Goal: Task Accomplishment & Management: Use online tool/utility

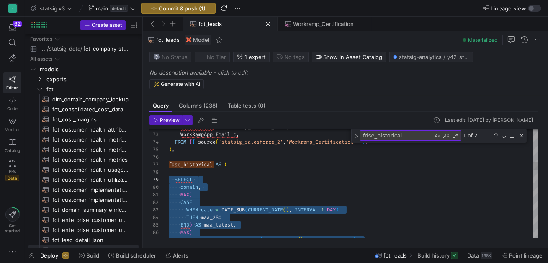
scroll to position [60, 3]
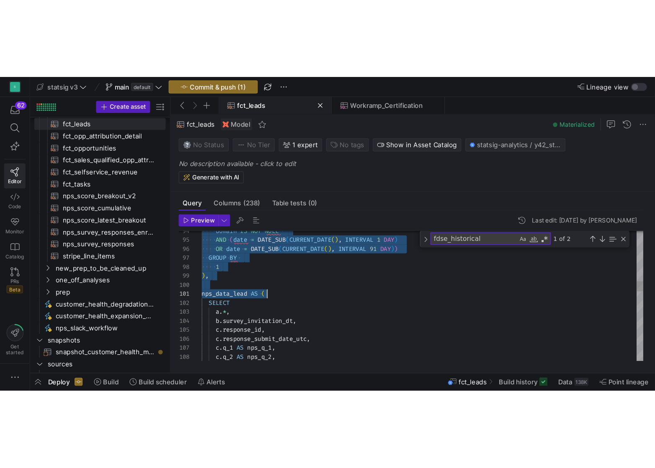
scroll to position [45, 6]
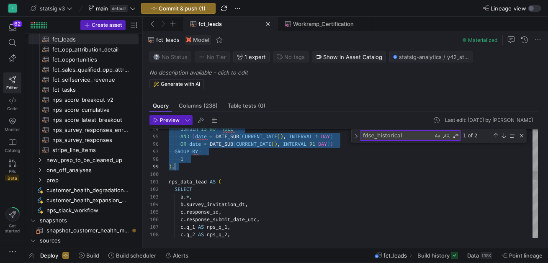
drag, startPoint x: 169, startPoint y: 181, endPoint x: 253, endPoint y: 165, distance: 86.0
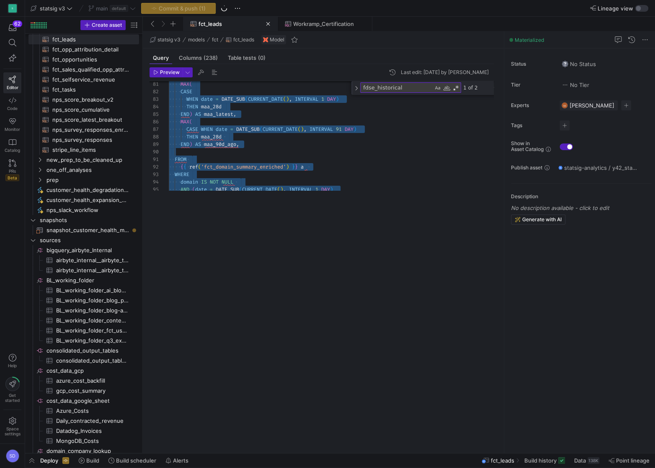
scroll to position [45, 5]
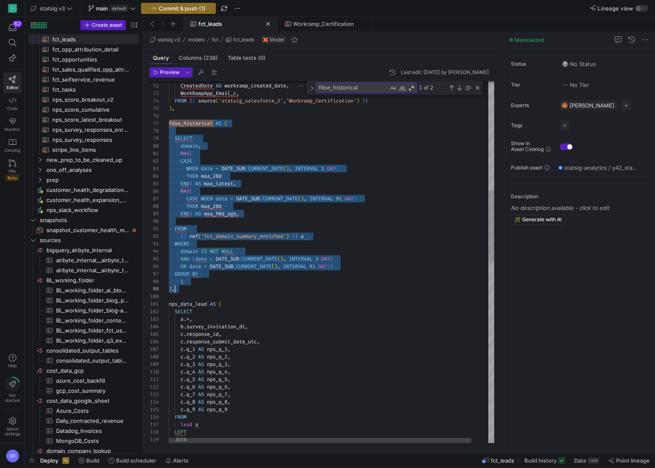
click at [171, 126] on div "END ) AS maa_90d_ago , CASE WHEN date = DATE_SUB ( CURRENT_DATE ( ) , INTERVAL …" at bounding box center [340, 447] width 343 height 1841
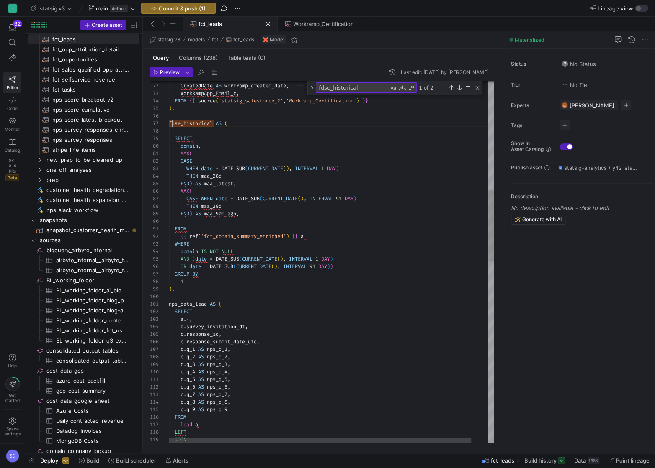
scroll to position [45, 3]
click at [170, 125] on div "END ) AS maa_90d_ago , CASE WHEN date = DATE_SUB ( CURRENT_DATE ( ) , INTERVAL …" at bounding box center [340, 447] width 343 height 1841
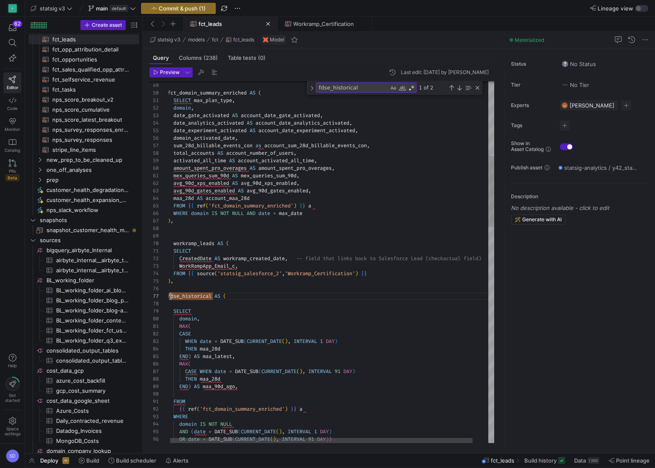
click at [165, 262] on div at bounding box center [158, 297] width 19 height 8
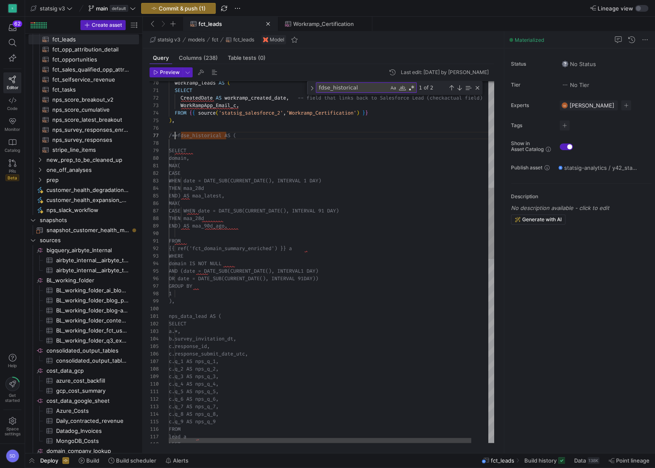
click at [183, 262] on div "THEN maa_28d END) AS maa_latest, WHEN date = DATE_SUB(CURRENT_DATE(), INTERVA L…" at bounding box center [340, 459] width 343 height 1841
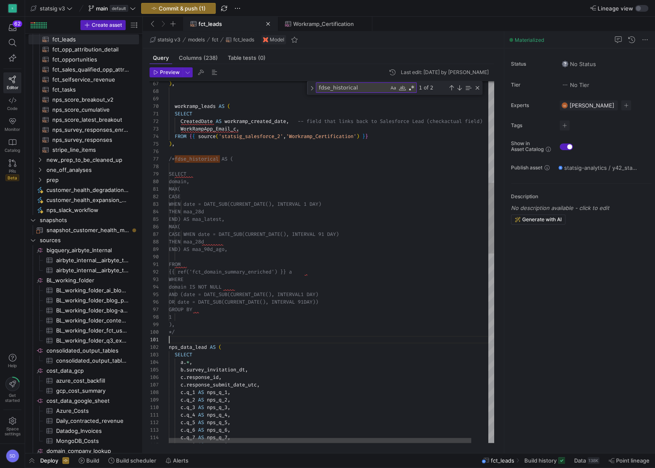
scroll to position [8, 0]
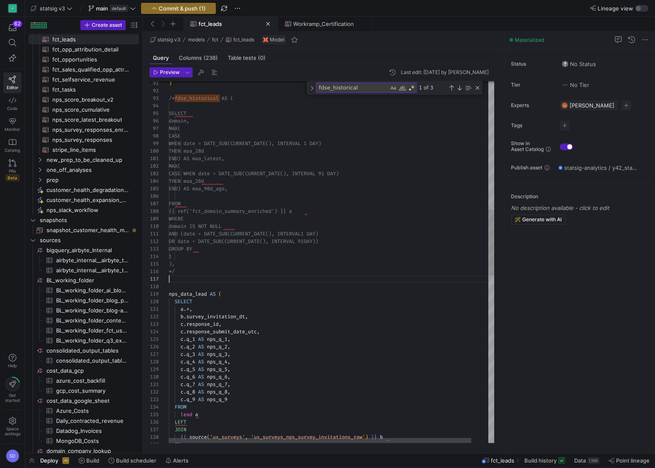
scroll to position [45, 0]
click at [175, 262] on div "GROUP BY 1 OR date = DATE_SUB(CURRENT_DATE(), INTERVAL 91 DAY)) domain IS NOT N…" at bounding box center [340, 369] width 343 height 1977
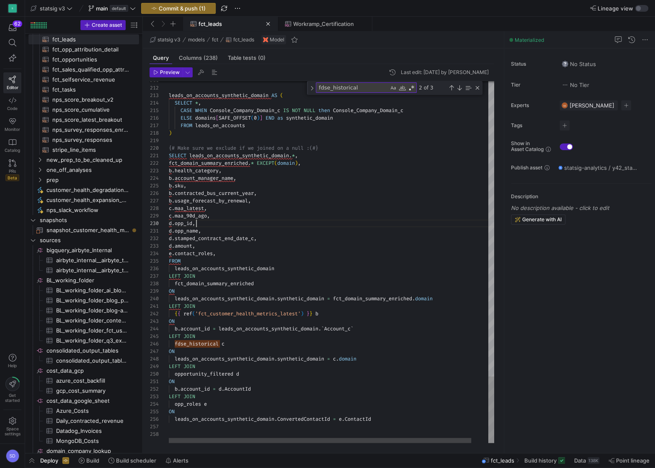
scroll to position [67, 27]
type textarea "d.opp_name, d.stamped_contract_end_date_c, d.amount, [DOMAIN_NAME]_roles, FROM …"
type textarea ","
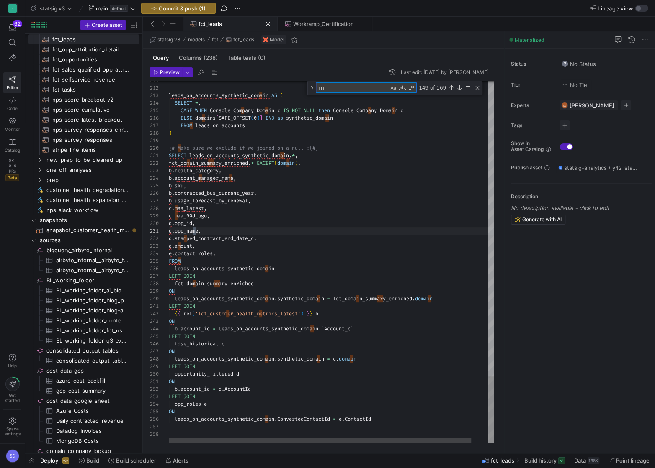
type textarea "ma"
type textarea "mex_queries_sum_90d AS mex_queries_sum_90d, avg_90d_xps_enabled AS avg_90d_xps_…"
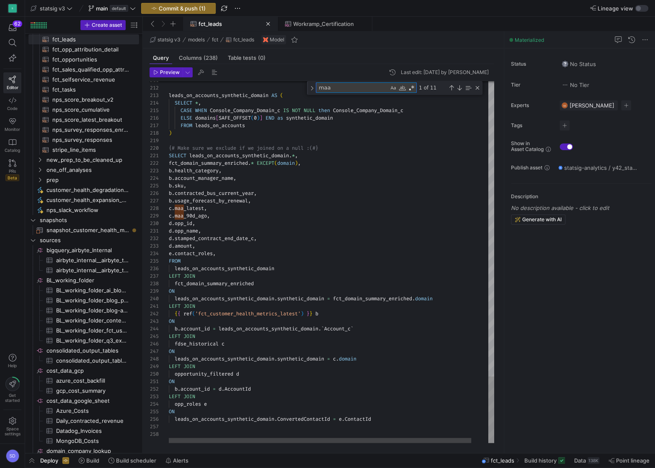
type textarea "maa"
drag, startPoint x: 218, startPoint y: 217, endPoint x: 166, endPoint y: 213, distance: 51.6
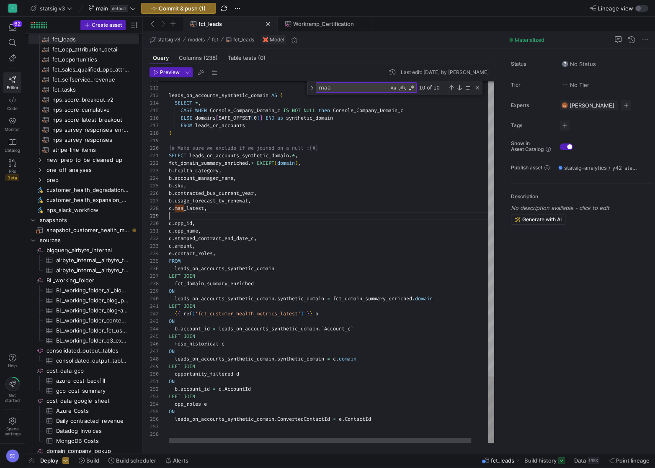
type textarea "SELECT leads_on_accounts_synthetic_domain.*, fct_domain_summary_enriched.* EXCE…"
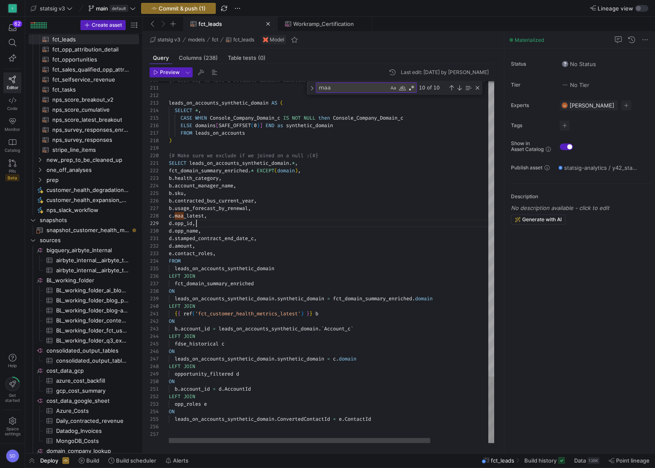
click at [165, 72] on span "Preview" at bounding box center [170, 72] width 20 height 6
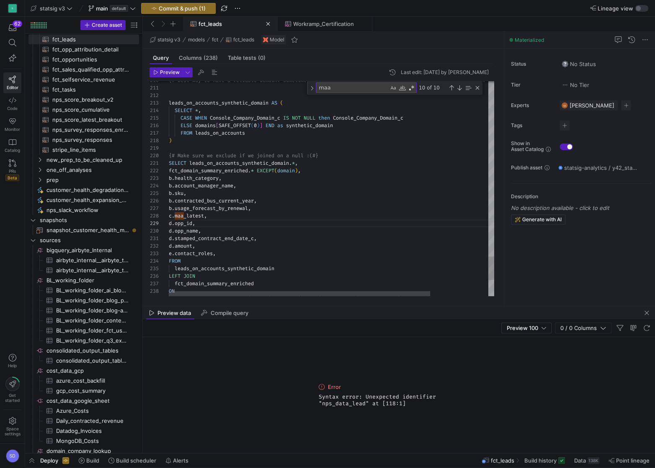
click at [335, 90] on textarea "maa" at bounding box center [352, 88] width 72 height 10
type textarea "n"
type textarea "AND (date = DATE_SUB(CURRENT_DATE(), INTERVAL 1 DAY) OR date = DATE_SUB(CURRENT…"
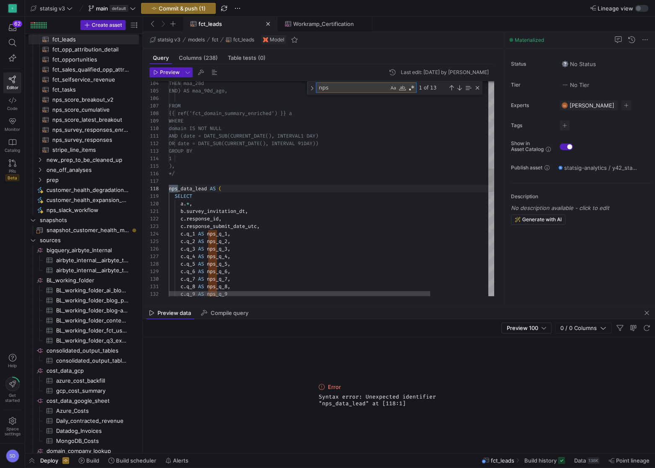
scroll to position [75, 9]
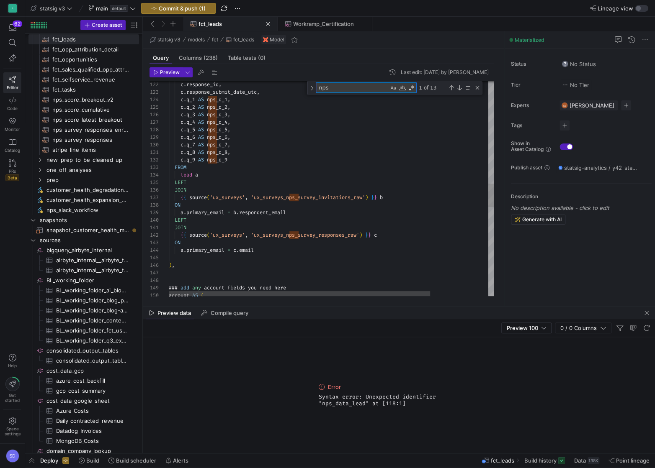
type textarea "nps"
click at [200, 203] on div "c . response_id , c . response_submit_date_utc , c . q_1 AS nps_q_1 , c . q_2 A…" at bounding box center [367, 130] width 397 height 1962
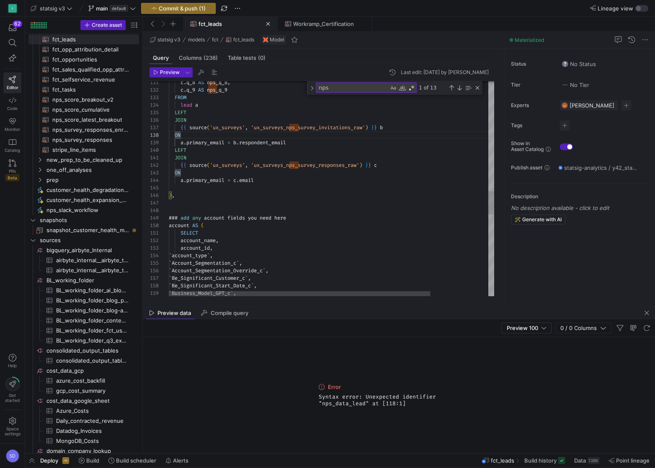
click at [200, 203] on div "c . q_8 AS nps_q_8 , c . q_9 AS nps_q_9 FROM lead a LEFT JOIN { { source ( 'ux_…" at bounding box center [367, 60] width 397 height 1962
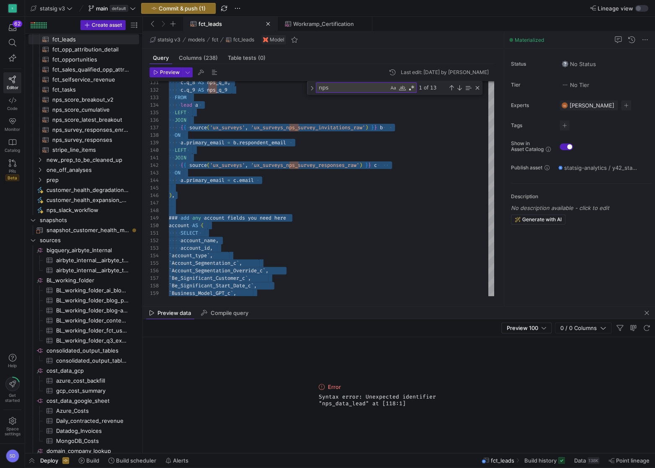
click at [360, 262] on span "Syntax error: Unexpected identifier "nps_data_lead" at [118:1]" at bounding box center [398, 400] width 161 height 13
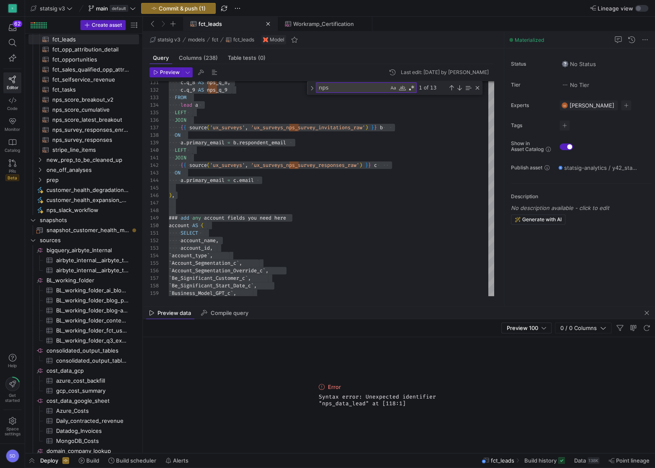
click at [360, 262] on span "Syntax error: Unexpected identifier "nps_data_lead" at [118:1]" at bounding box center [398, 400] width 161 height 13
copy span "Syntax error: Unexpected identifier "nps_data_lead" at [118:1]"
click at [234, 152] on div at bounding box center [327, 234] width 655 height 468
click at [347, 90] on textarea "nps" at bounding box center [352, 88] width 72 height 10
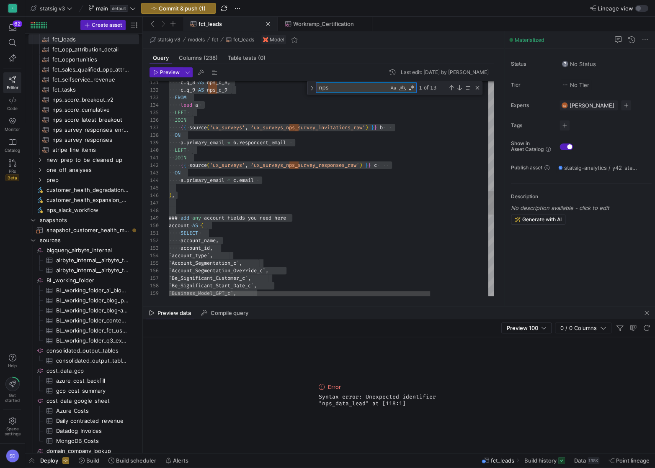
click at [347, 90] on textarea "nps" at bounding box center [352, 88] width 72 height 10
paste textarea "workramp_leads AS ("
type textarea "mex_queries_sum_90d AS mex_queries_sum_90d, avg_90d_xps_enabled AS avg_90d_xps_…"
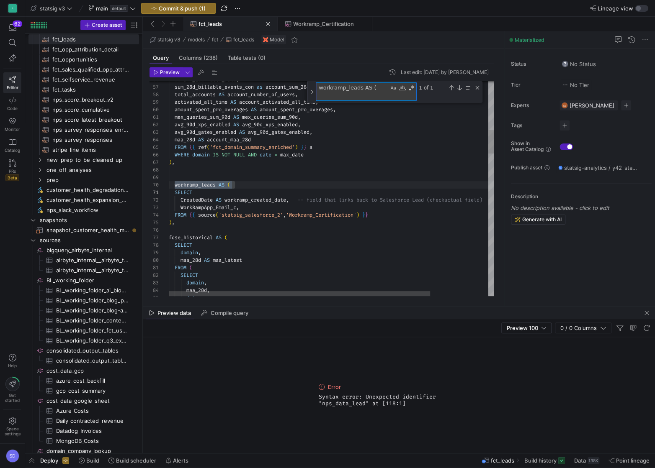
scroll to position [151, 0]
type textarea "workramp_leads AS ("
type textarea "SELECT CreatedDate AS workramp_created_date, -- field that links back to Salesf…"
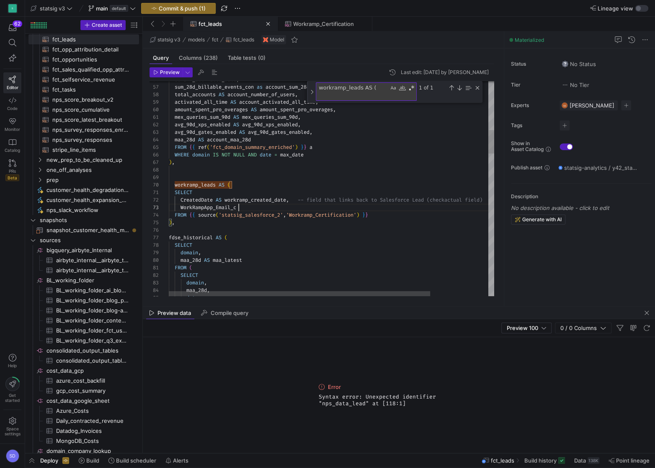
scroll to position [15, 69]
type textarea "WorkRampApp_Email_c"
paste textarea "[DOMAIN_NAME]_roles,"
type textarea "d.stamped_contract_end_date_c, d.amount, [DOMAIN_NAME]_roles, FROM leads_on_acc…"
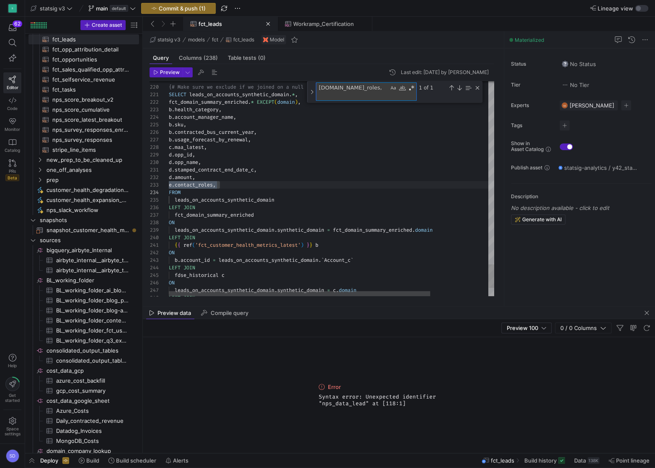
scroll to position [75, 0]
type textarea "[DOMAIN_NAME]_roles,"
click at [161, 74] on span "Preview" at bounding box center [170, 72] width 20 height 6
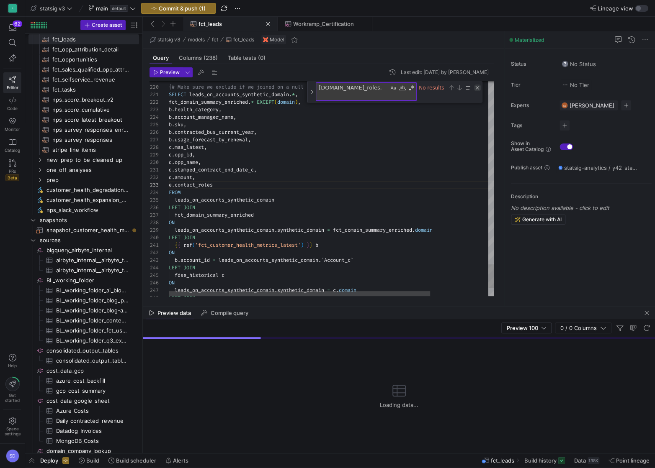
click at [479, 88] on div "Close (Escape)" at bounding box center [477, 88] width 7 height 7
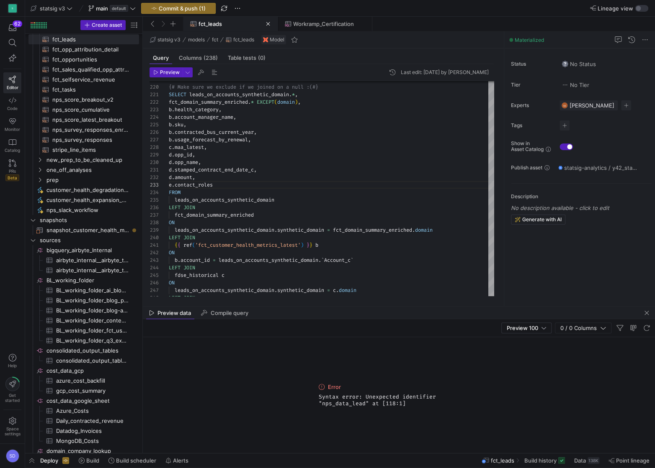
click at [355, 262] on div "Error" at bounding box center [398, 387] width 161 height 7
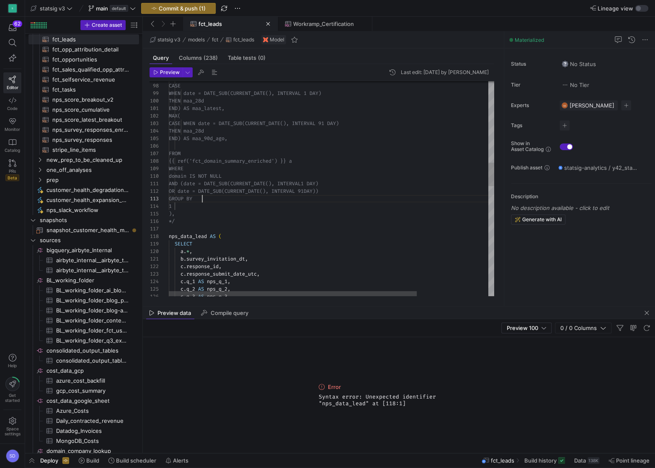
click at [266, 201] on div "c . q_3 AS nps_q_3 , c . q_2 AS nps_q_2 , c . q_1 AS nps_q_1 , c . response_sub…" at bounding box center [378, 319] width 419 height 1948
click at [193, 222] on div "c . q_3 AS nps_q_3 , c . q_2 AS nps_q_2 , c . q_1 AS nps_q_1 , c . response_sub…" at bounding box center [378, 319] width 419 height 1948
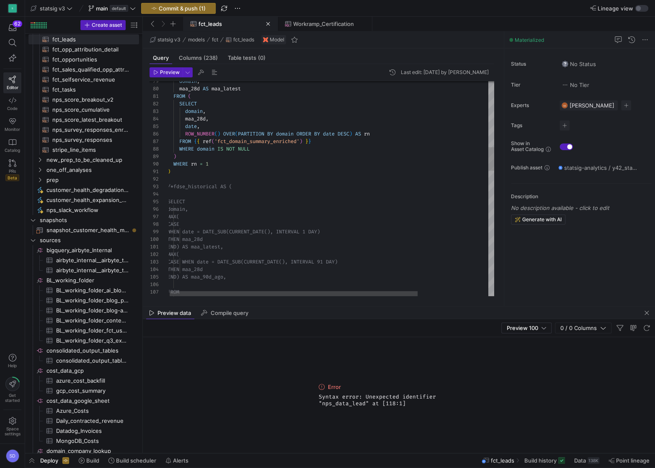
click at [180, 176] on div "FROM END) AS maa_90d_ago, THEN maa_28d CASE WHEN date = DATE_SUB(CURRENT_DATE()…" at bounding box center [376, 457] width 419 height 1948
click at [179, 168] on div "FROM END) AS maa_90d_ago, THEN maa_28d CASE WHEN date = DATE_SUB(CURRENT_DATE()…" at bounding box center [378, 457] width 419 height 1948
type textarea "), /*fdse_historical AS ( SELECT domain, MAX( CASE WHEN date = DATE_SUB(CURRENT…"
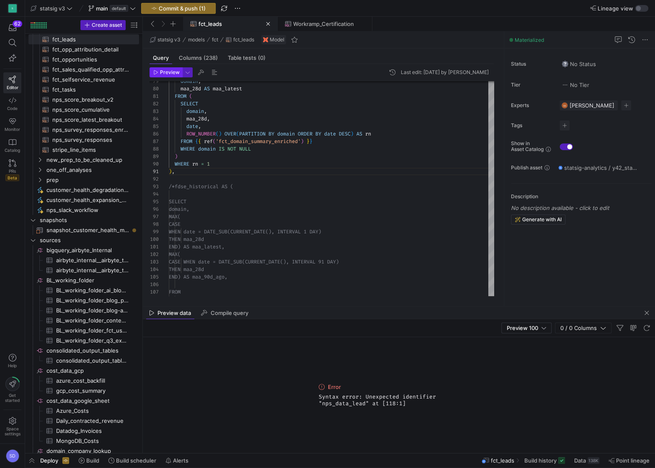
click at [165, 73] on span "Preview" at bounding box center [170, 72] width 20 height 6
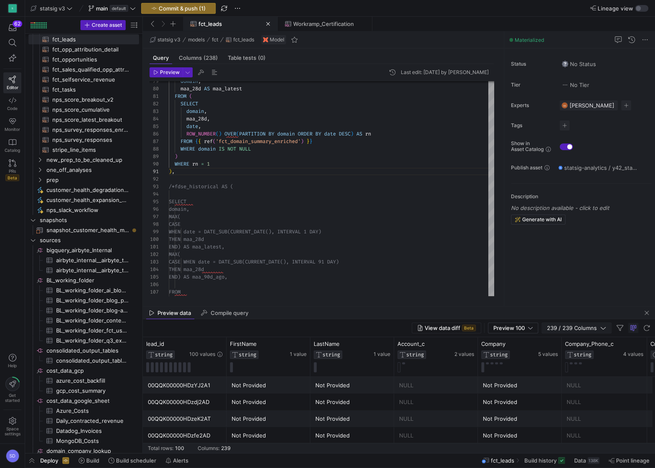
click at [547, 262] on span "239 / 239 Columns" at bounding box center [573, 328] width 53 height 7
click at [547, 262] on input "Filter Columns Input" at bounding box center [617, 342] width 67 height 17
type input "maa"
click at [547, 262] on input "Press SPACE to toggle visibility (visible)" at bounding box center [577, 356] width 7 height 7
checkbox input "false"
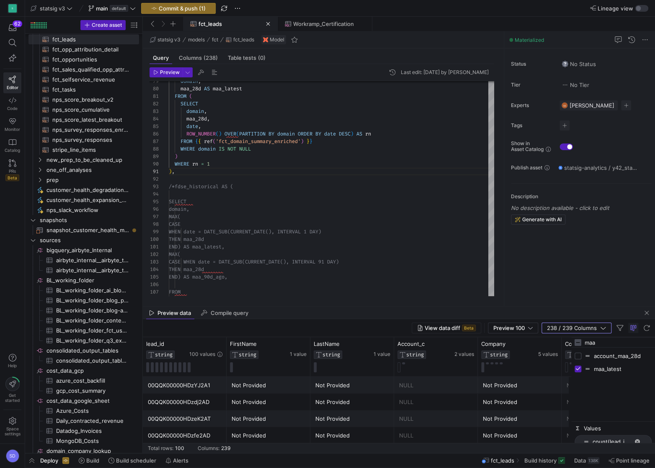
click at [547, 262] on input "Toggle Select All Columns" at bounding box center [577, 342] width 7 height 7
checkbox input "true"
click at [547, 262] on input "Toggle Select All Columns" at bounding box center [577, 342] width 7 height 7
checkbox input "false"
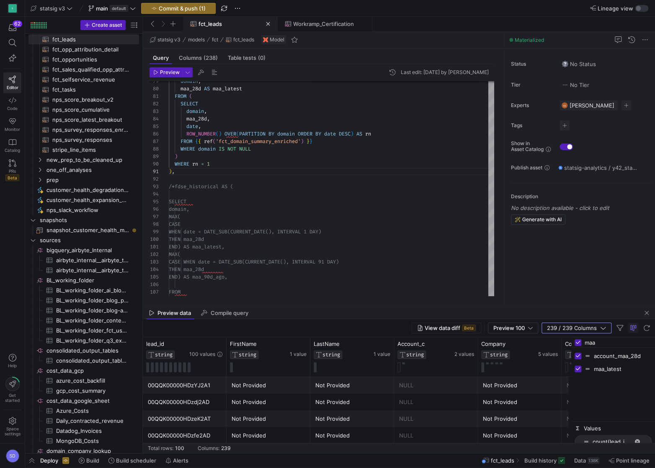
checkbox input "false"
click at [547, 262] on input "maa" at bounding box center [617, 342] width 67 height 17
checkbox input "false"
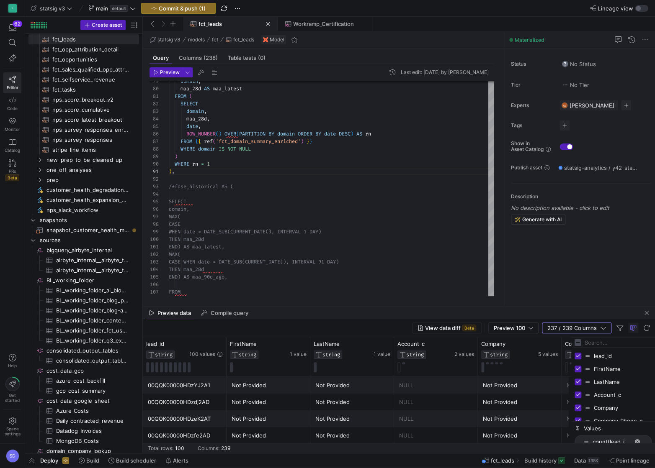
click at [547, 262] on input "Toggle Select All Columns" at bounding box center [577, 342] width 7 height 7
click at [547, 262] on div at bounding box center [613, 343] width 84 height 10
click at [547, 262] on input "Toggle Select All Columns" at bounding box center [577, 342] width 7 height 7
checkbox input "false"
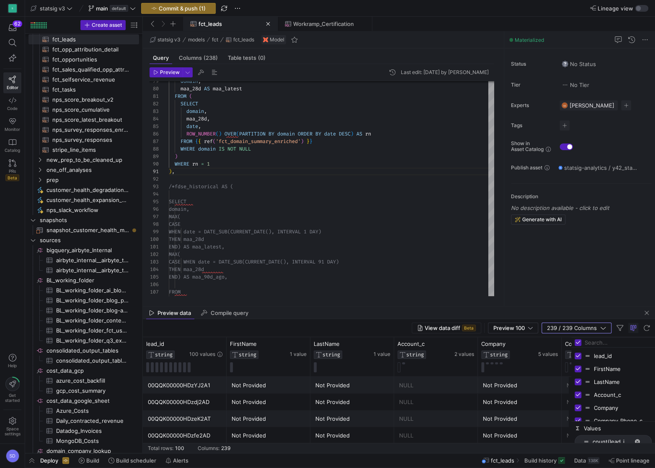
checkbox input "false"
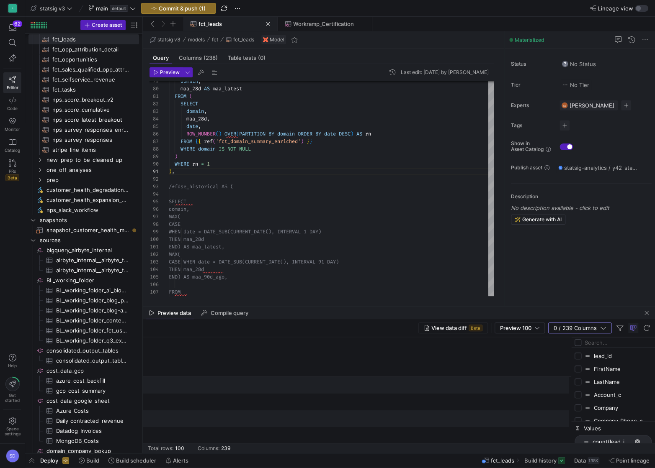
click at [547, 262] on input "Filter Columns Input" at bounding box center [617, 342] width 67 height 17
type input "account"
click at [547, 262] on input "Press SPACE to toggle visibility (hidden)" at bounding box center [577, 369] width 7 height 7
checkbox input "true"
checkbox input "false"
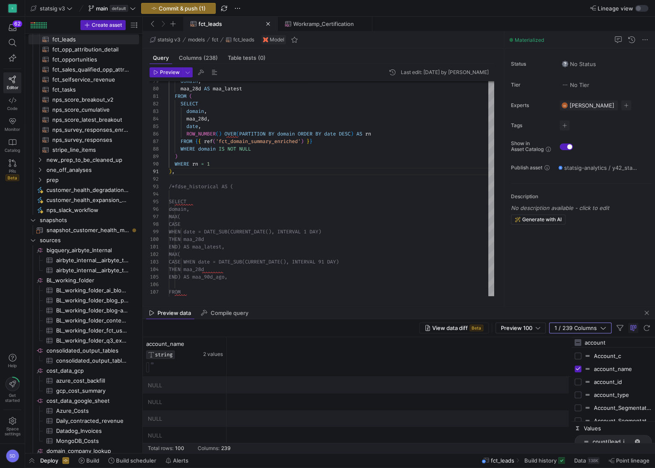
click at [547, 262] on input "Press SPACE to toggle visibility (hidden)" at bounding box center [577, 382] width 7 height 7
checkbox input "true"
click at [547, 262] on input "account" at bounding box center [617, 342] width 67 height 17
type input "first"
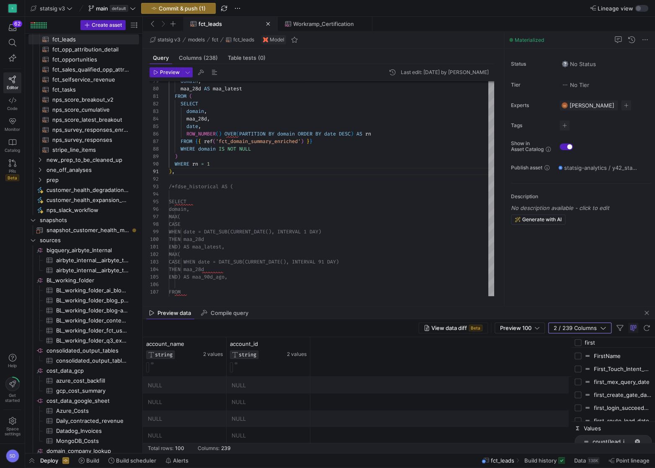
click at [547, 262] on input "Press SPACE to toggle visibility (hidden)" at bounding box center [577, 356] width 7 height 7
checkbox input "true"
checkbox input "false"
click at [547, 262] on input "first" at bounding box center [617, 342] width 67 height 17
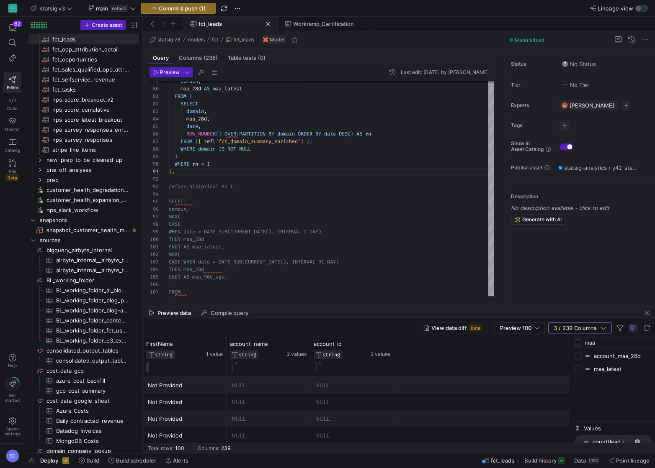
type input "maa"
click at [547, 262] on input "Press SPACE to toggle visibility (hidden)" at bounding box center [577, 369] width 7 height 7
checkbox input "true"
checkbox input "false"
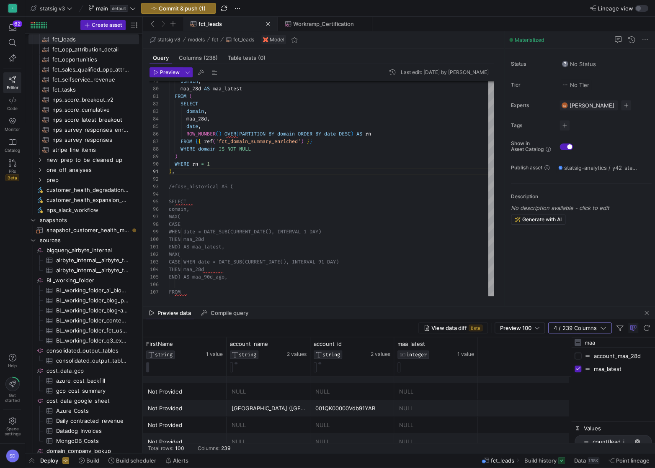
scroll to position [1317, 0]
click at [547, 262] on span "button" at bounding box center [646, 313] width 10 height 10
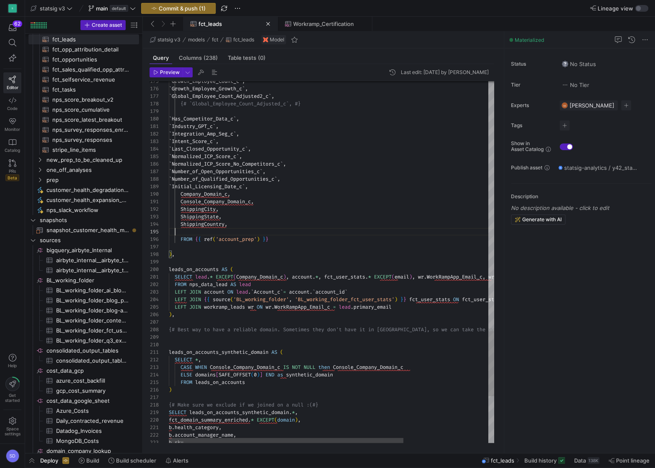
scroll to position [0, 0]
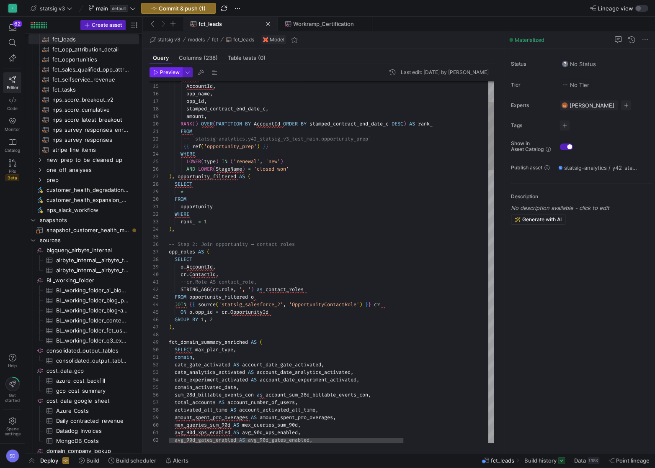
type textarea "-- Joins opportunity data from SF from the latest CW renewal or new op (filtere…"
click at [169, 76] on span "button" at bounding box center [166, 72] width 32 height 9
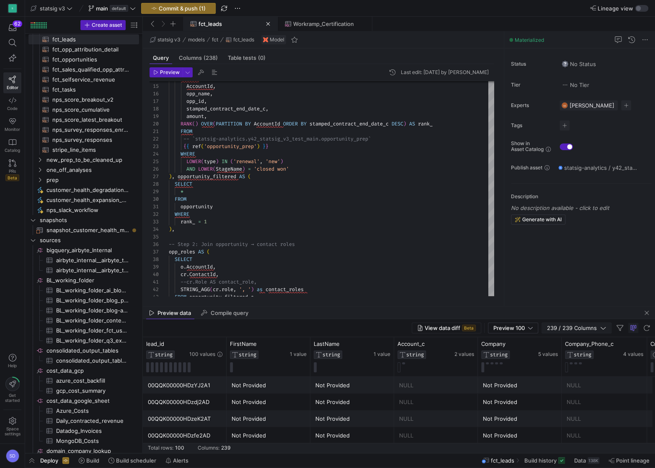
click at [547, 262] on span "239 / 239 Columns" at bounding box center [573, 328] width 53 height 7
click at [547, 262] on input "Toggle Select All Columns" at bounding box center [577, 342] width 7 height 7
checkbox input "false"
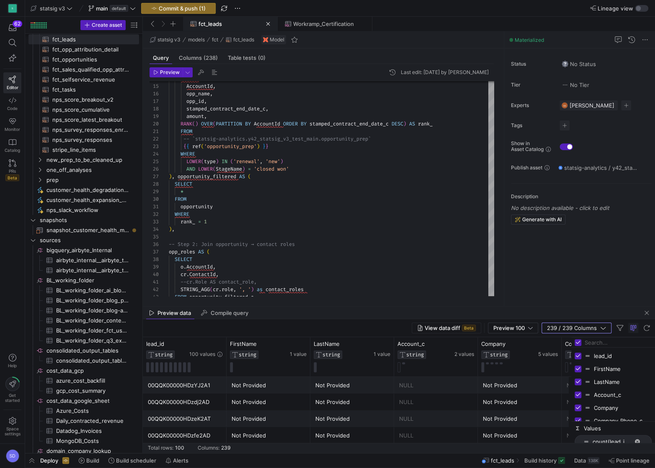
checkbox input "false"
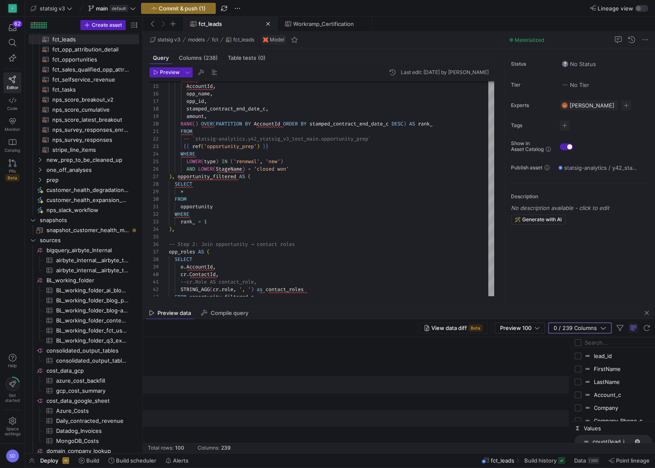
click at [547, 262] on input "Filter Columns Input" at bounding box center [617, 342] width 67 height 17
type input "maa"
click at [547, 262] on input "Press SPACE to toggle visibility (hidden)" at bounding box center [577, 369] width 7 height 7
checkbox input "true"
checkbox input "false"
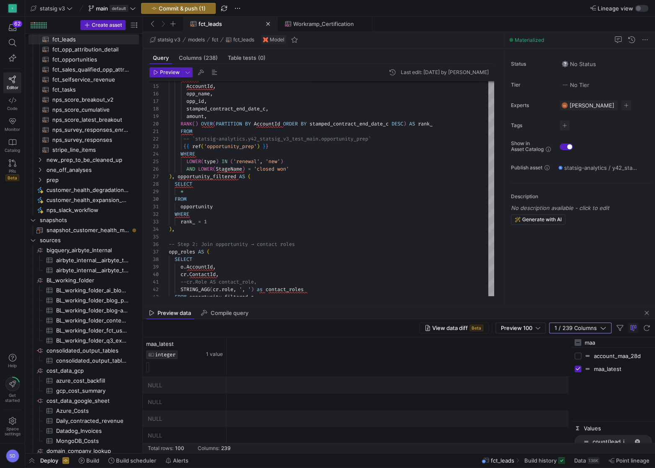
click at [372, 262] on div "maa_latest INTEGER 1 value" at bounding box center [357, 357] width 428 height 40
click at [209, 262] on icon at bounding box center [209, 344] width 7 height 7
click at [210, 262] on icon at bounding box center [209, 344] width 7 height 7
click at [222, 262] on icon at bounding box center [219, 344] width 7 height 7
click at [257, 262] on span "general" at bounding box center [259, 344] width 6 height 6
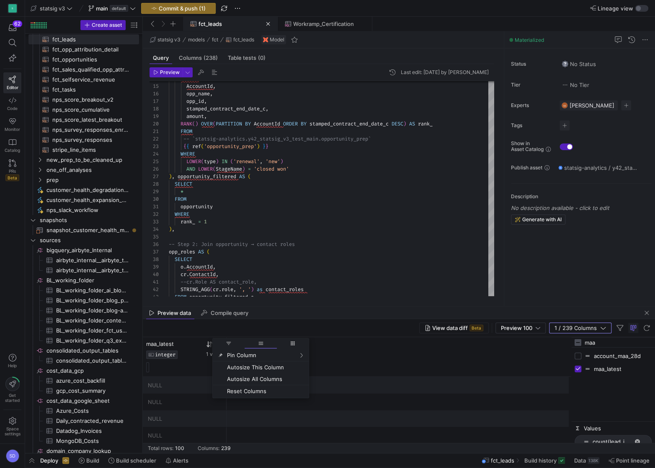
click at [288, 262] on span "columns" at bounding box center [293, 344] width 32 height 10
click at [323, 262] on div "maa_latest INTEGER 1 value" at bounding box center [357, 357] width 428 height 40
click at [547, 262] on span "button" at bounding box center [646, 313] width 10 height 10
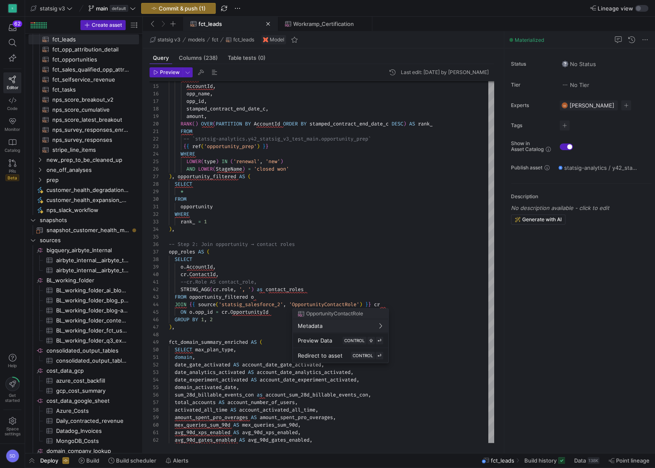
click at [200, 262] on div at bounding box center [327, 234] width 655 height 468
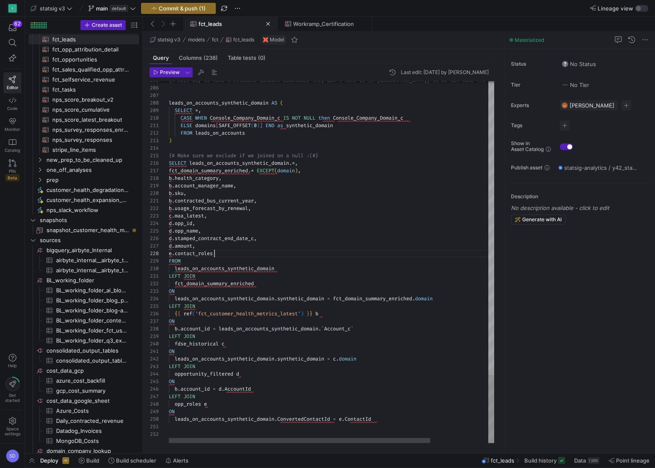
scroll to position [53, 45]
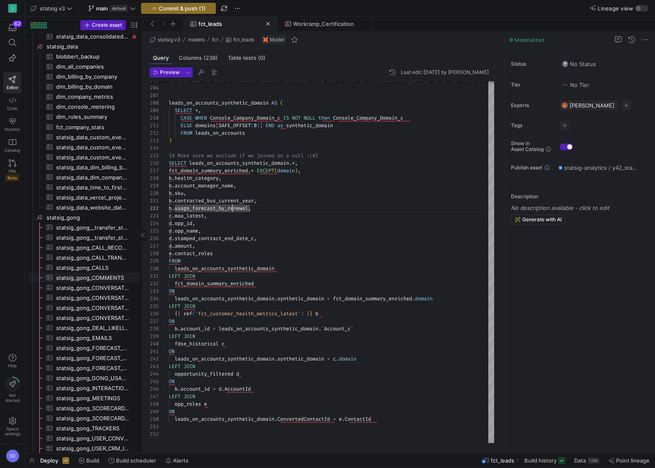
scroll to position [792, 0]
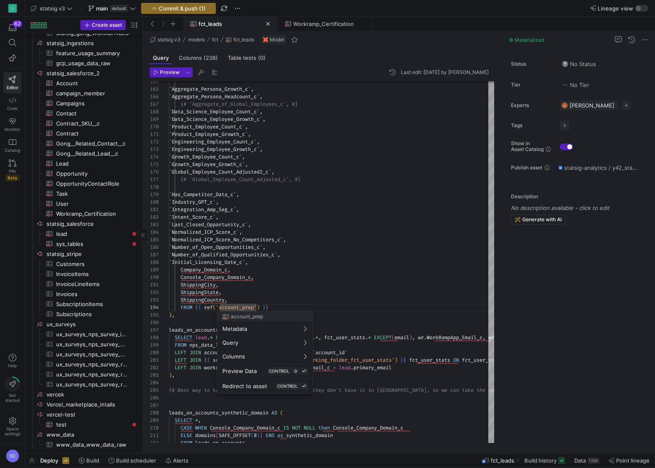
click at [218, 229] on div at bounding box center [327, 234] width 655 height 468
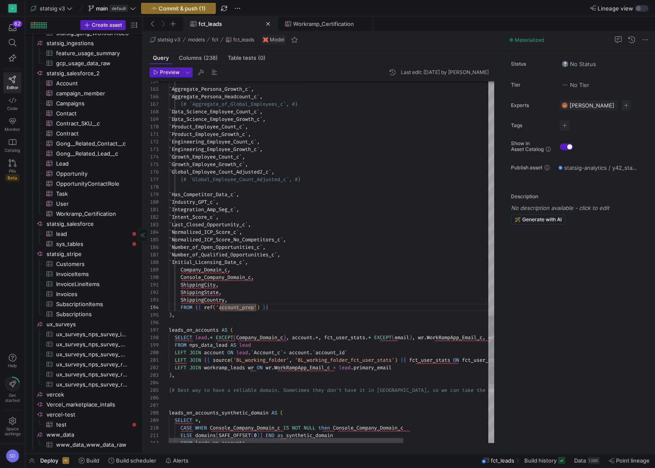
type textarea "`Integration_Amp_Seg_c`, `Intent_Score_c`, `Last_Closed_Opportunity_c`, `Normal…"
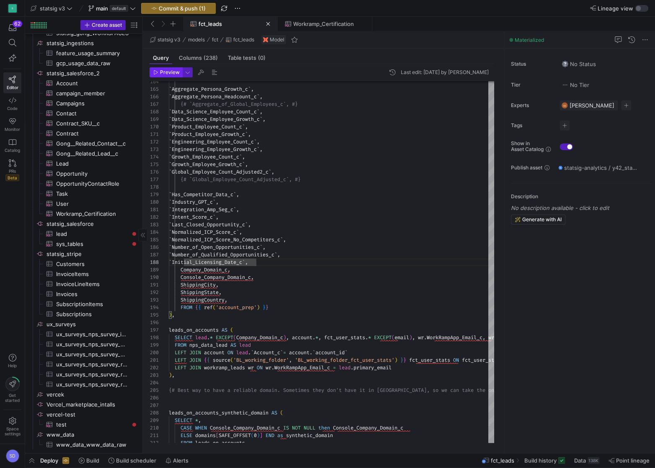
click at [172, 69] on span "Preview" at bounding box center [170, 72] width 20 height 6
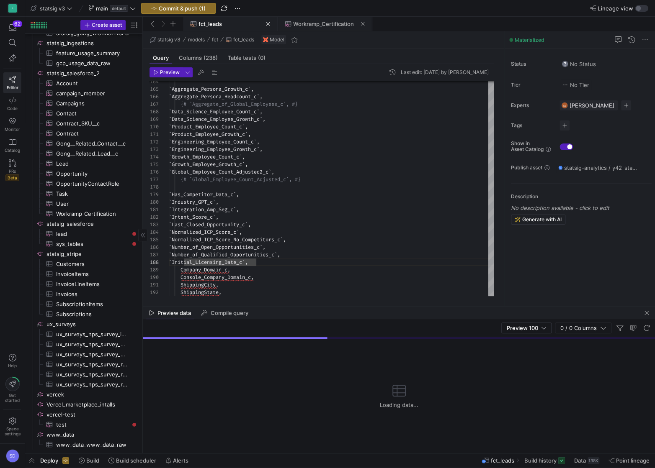
click at [363, 23] on span at bounding box center [362, 24] width 4 height 4
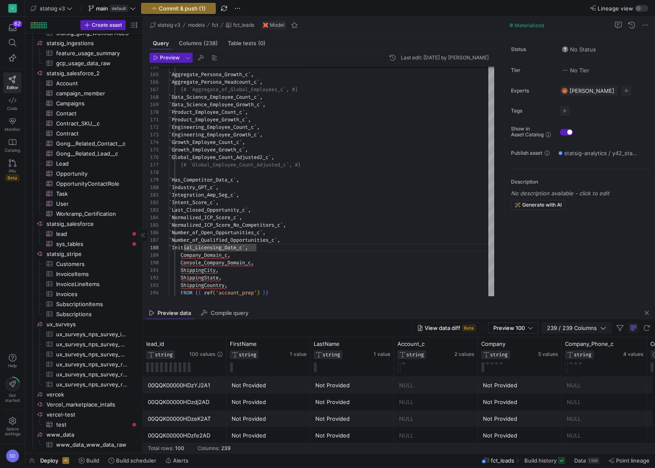
click at [547, 262] on span "239 / 239 Columns" at bounding box center [573, 328] width 53 height 7
click at [547, 262] on input "Filter Columns Input" at bounding box center [617, 342] width 67 height 17
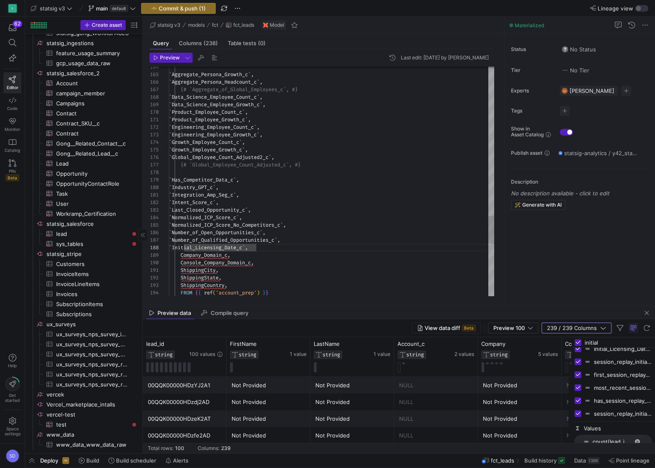
type input "initial"
type textarea "ShippingCity, ShippingState, ShippingCountry, FROM {{ ref('account_prep') }} ),…"
click at [189, 9] on span "Commit & push (1)" at bounding box center [182, 8] width 47 height 7
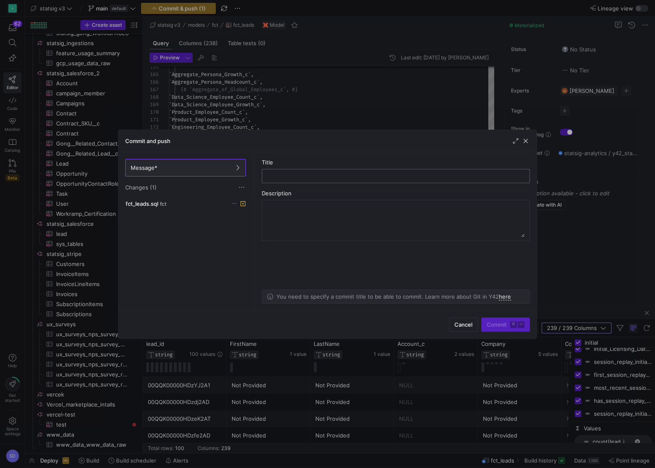
click at [275, 178] on input "text" at bounding box center [396, 176] width 254 height 7
type input "adding a couple more fields and fixing latest_maa"
click at [487, 262] on span "Commit ⌘ ⏎" at bounding box center [505, 324] width 38 height 7
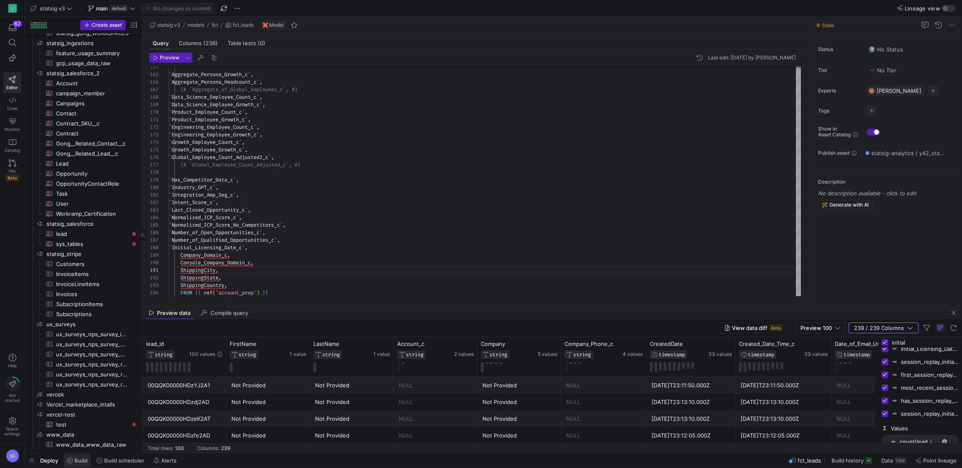
click at [78, 262] on span "Build" at bounding box center [80, 460] width 13 height 7
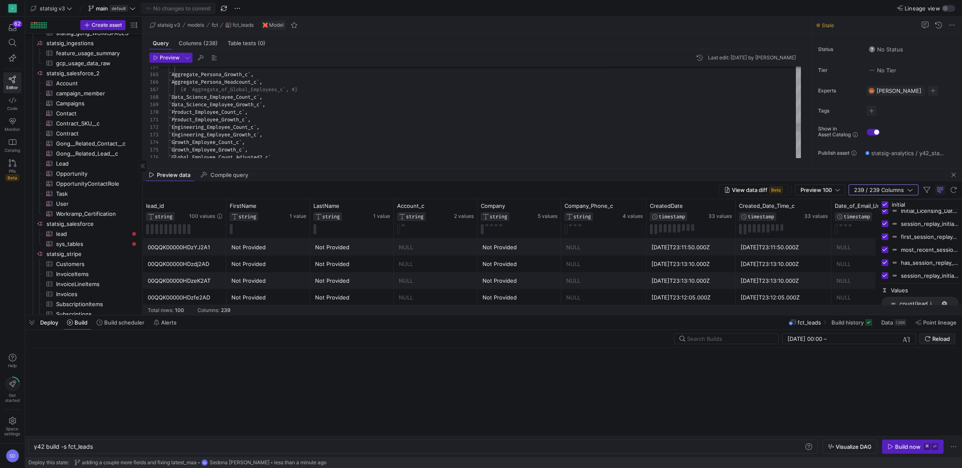
scroll to position [0, 59]
click at [547, 262] on div "Build now" at bounding box center [908, 447] width 26 height 7
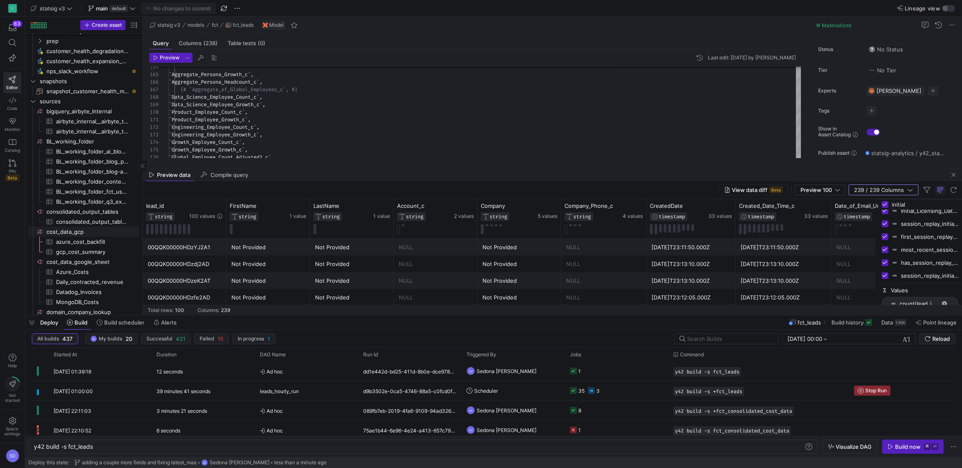
scroll to position [95, 0]
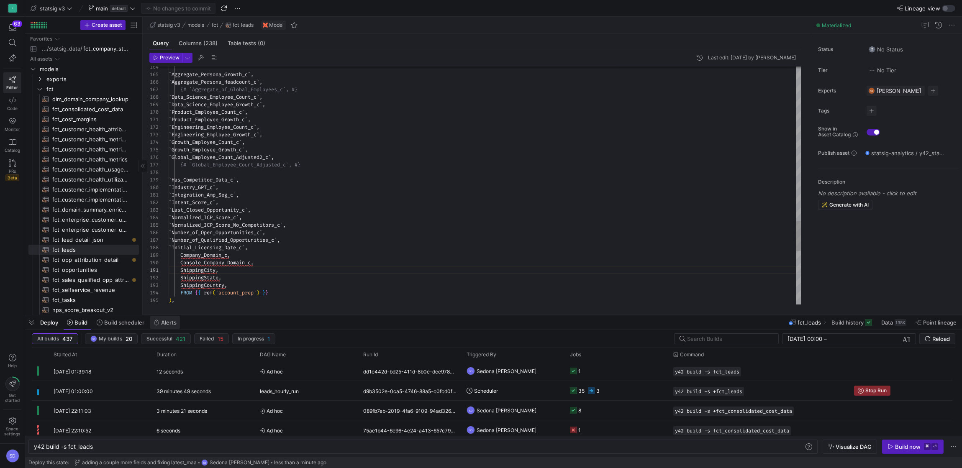
drag, startPoint x: 187, startPoint y: 168, endPoint x: 159, endPoint y: 326, distance: 160.3
click at [159, 262] on as-split "statsig v3 main default No changes to commit Lineage view Create asset Drag her…" at bounding box center [493, 234] width 937 height 468
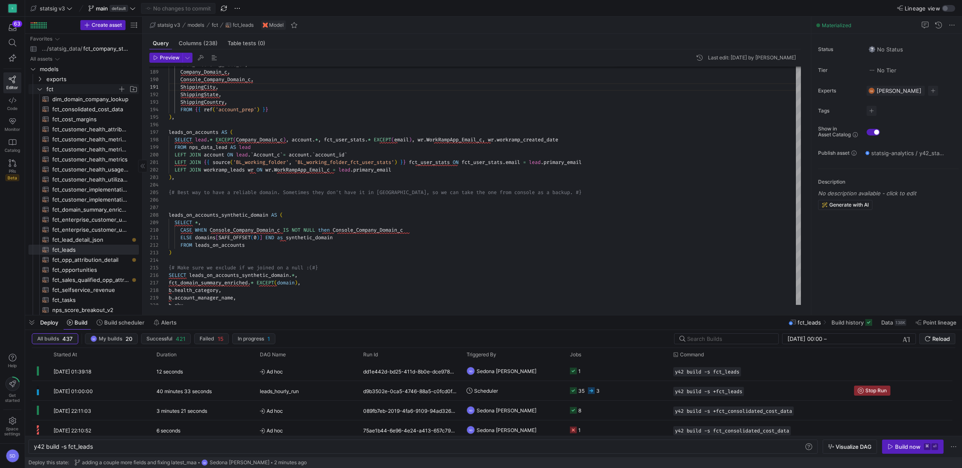
click at [40, 89] on icon "Press SPACE to select this row." at bounding box center [40, 89] width 6 height 5
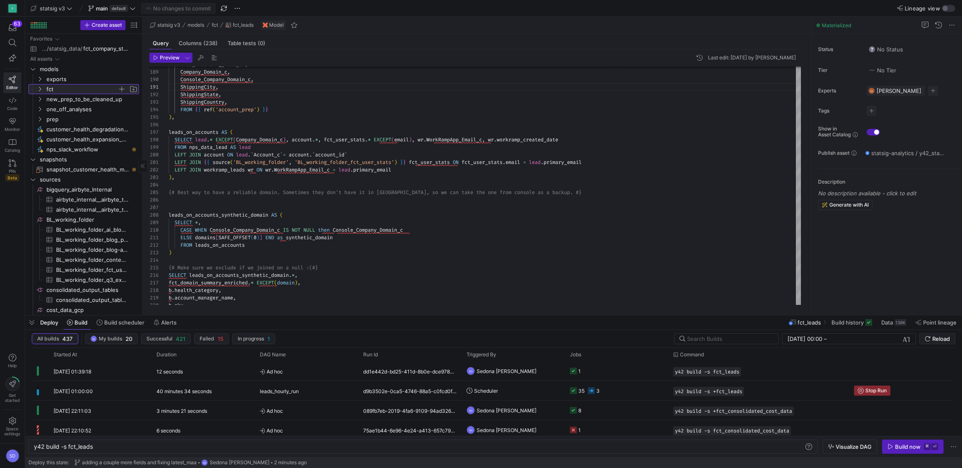
click at [40, 89] on icon at bounding box center [40, 89] width 6 height 5
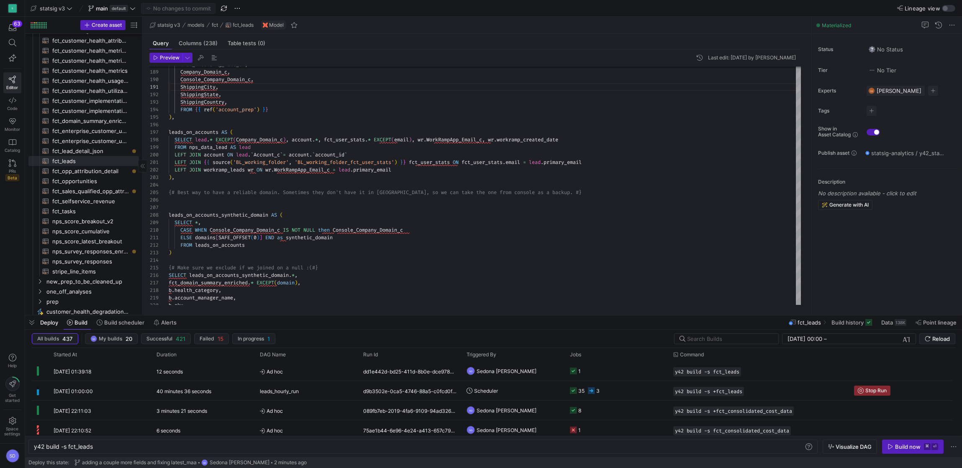
scroll to position [145, 0]
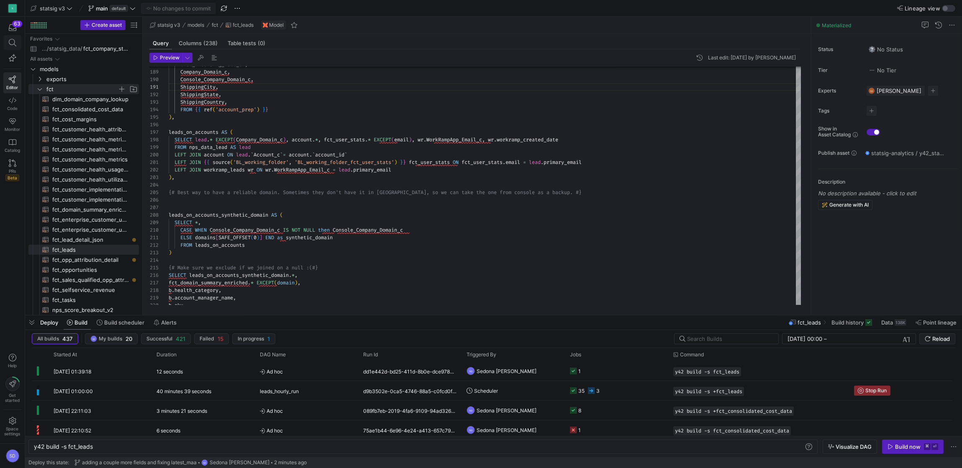
click at [17, 43] on span at bounding box center [12, 43] width 10 height 8
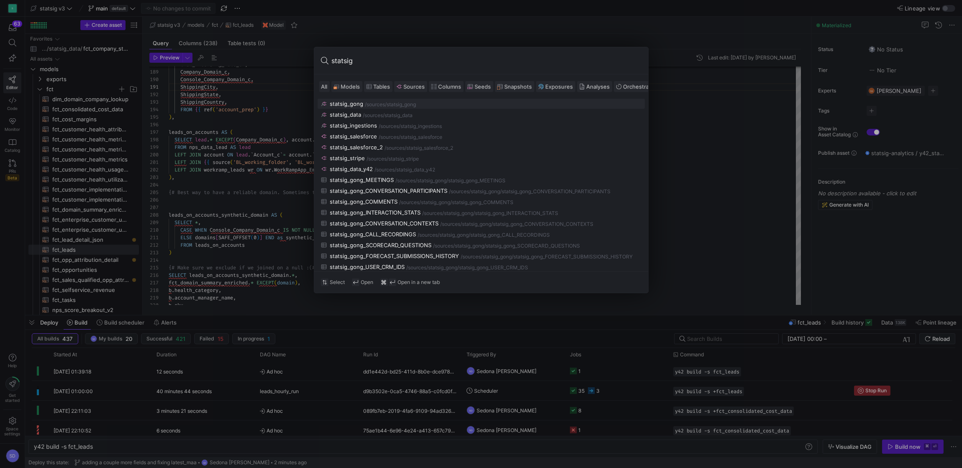
type input "statsig"
click at [336, 119] on div "statsig_gong /sources /statsig_gong statsig_data /sources /statsig_data statsig…" at bounding box center [481, 343] width 327 height 489
click at [338, 115] on div "statsig_data" at bounding box center [345, 114] width 31 height 7
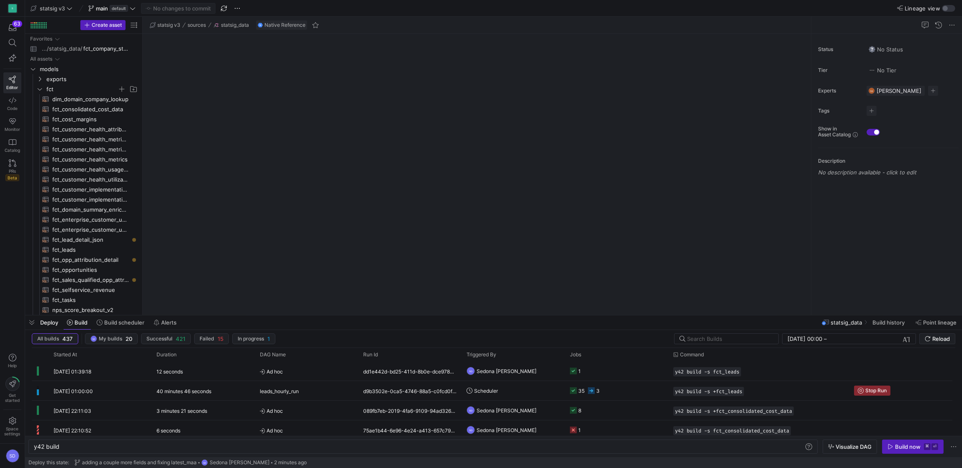
type textarea "y42 build"
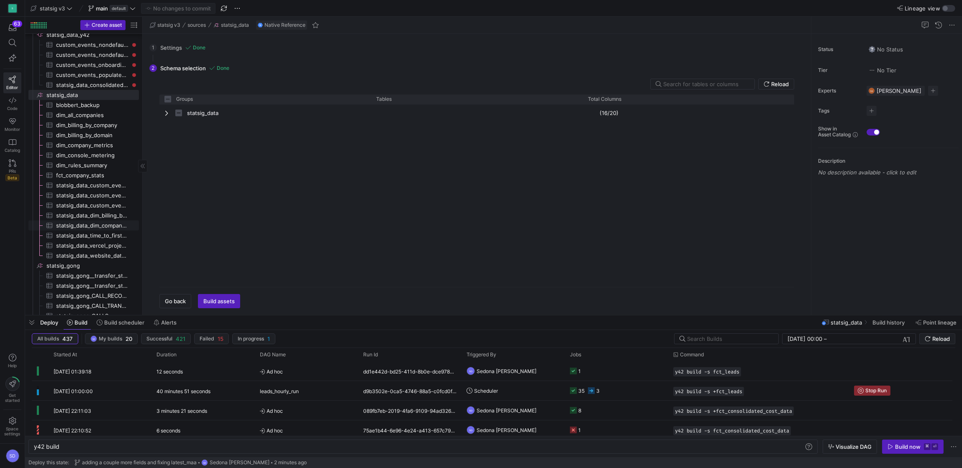
scroll to position [761, 0]
click at [165, 113] on span "Press SPACE to select this row." at bounding box center [167, 113] width 6 height 7
checkbox input "false"
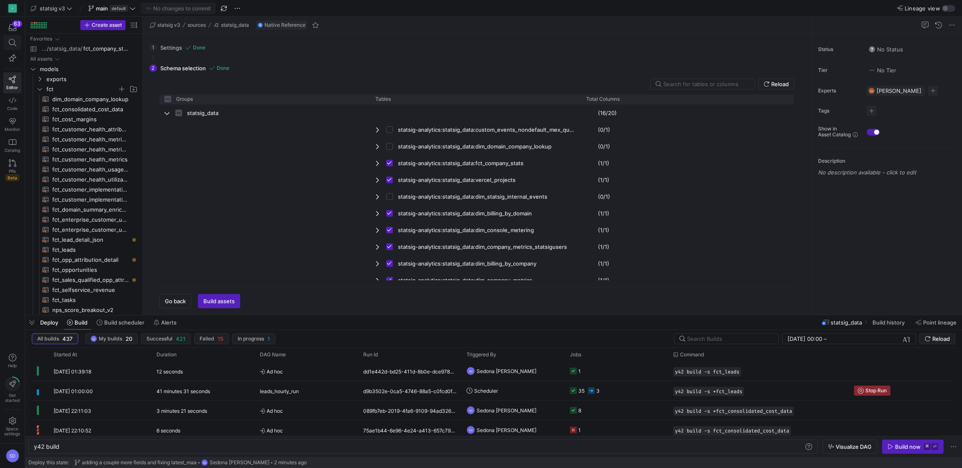
click at [13, 43] on icon at bounding box center [13, 43] width 8 height 8
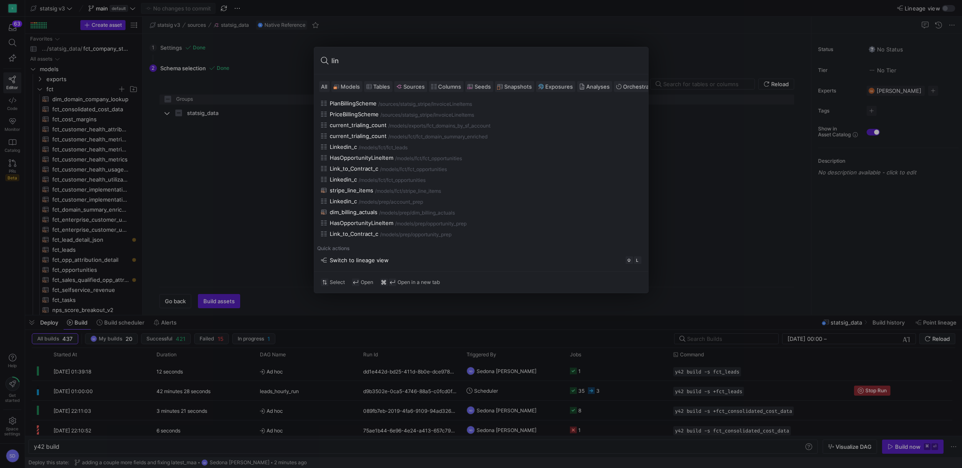
type input "lin"
click at [236, 178] on div at bounding box center [481, 234] width 962 height 468
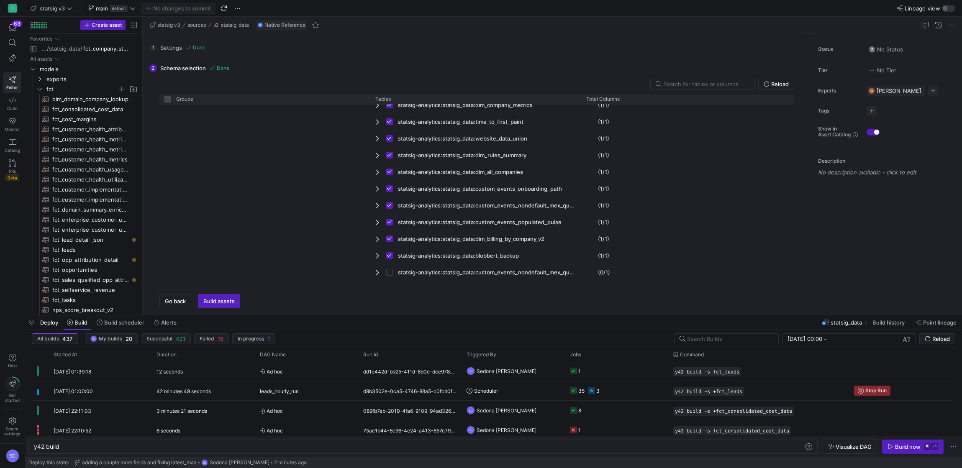
scroll to position [0, 0]
